Goal: Task Accomplishment & Management: Manage account settings

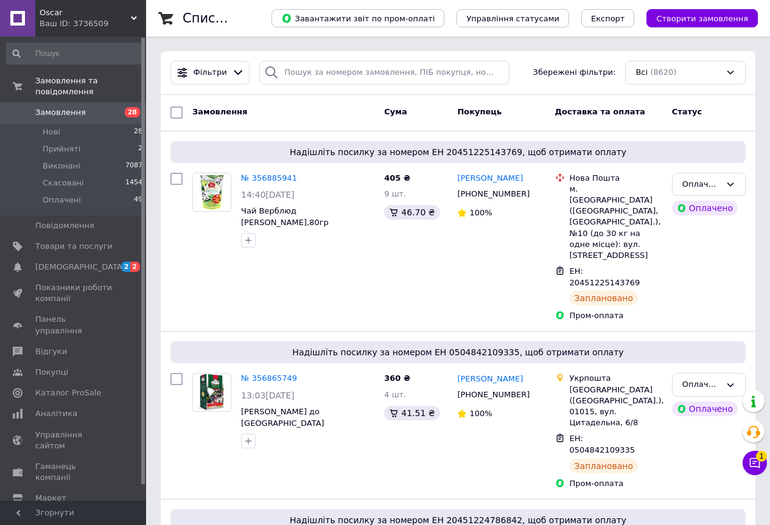
click at [60, 107] on span "Замовлення" at bounding box center [60, 112] width 50 height 11
